Goal: Use online tool/utility: Use online tool/utility

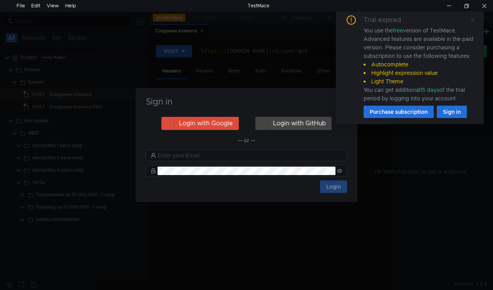
click at [472, 17] on icon at bounding box center [472, 19] width 5 height 5
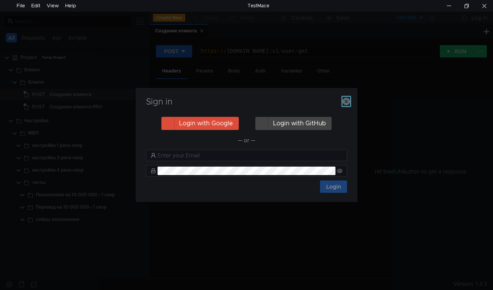
click at [345, 99] on icon "button" at bounding box center [347, 102] width 8 height 8
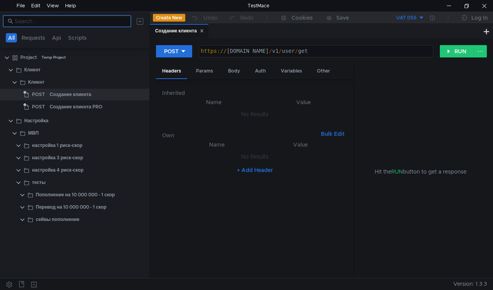
click at [29, 21] on input at bounding box center [71, 21] width 112 height 8
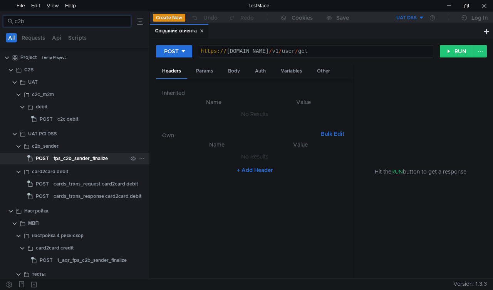
type input "c2b"
click at [56, 157] on div "fps_c2b_sender_finalize" at bounding box center [81, 159] width 54 height 12
click at [99, 154] on div "fps_c2b_sender_finalize" at bounding box center [81, 159] width 54 height 12
click at [99, 156] on div "fps_c2b_sender_finalize" at bounding box center [81, 159] width 54 height 12
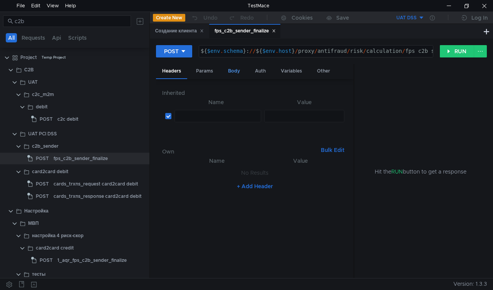
click at [237, 72] on div "Body" at bounding box center [234, 71] width 24 height 14
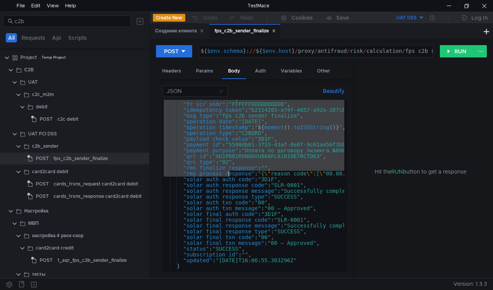
scroll to position [304, 0]
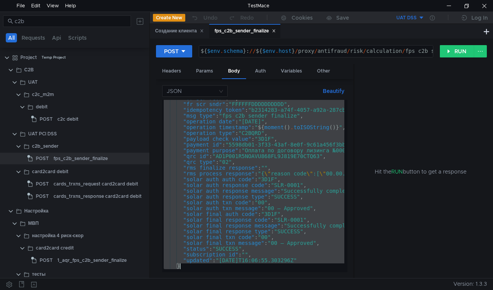
drag, startPoint x: 164, startPoint y: 102, endPoint x: 262, endPoint y: 266, distance: 191.4
click at [262, 266] on div ""fr_scr_rcvr" : "" , "fr_scr_sndr" : "FFFFFFDDDDDDDDDD" , "idempotency_token" :…" at bounding box center [497, 186] width 670 height 181
type textarea ""updated": "[DATE]T16:06:55.303296Z" }"
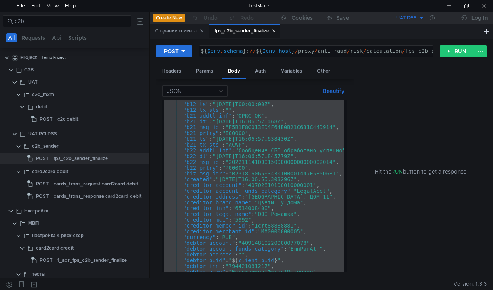
scroll to position [0, 0]
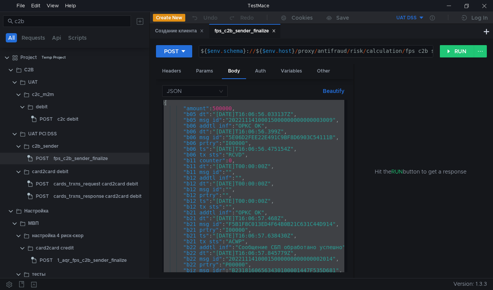
type textarea "${$env.schema}://${$[DOMAIN_NAME]}/proxy/antifraud/risk/calculation/fps_c2b_sen…"
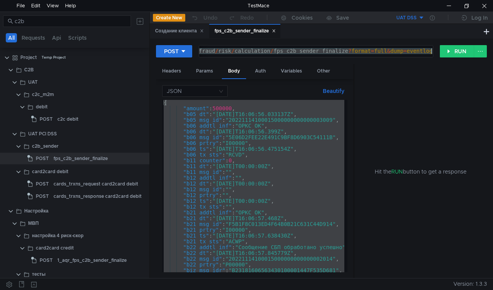
drag, startPoint x: 298, startPoint y: 51, endPoint x: 436, endPoint y: 50, distance: 138.0
click at [436, 50] on div "POST ${$env.schema}://${$[DOMAIN_NAME]}/proxy/antifraud/risk/calculation/fps_c2…" at bounding box center [298, 51] width 284 height 13
